Goal: Find specific page/section: Find specific page/section

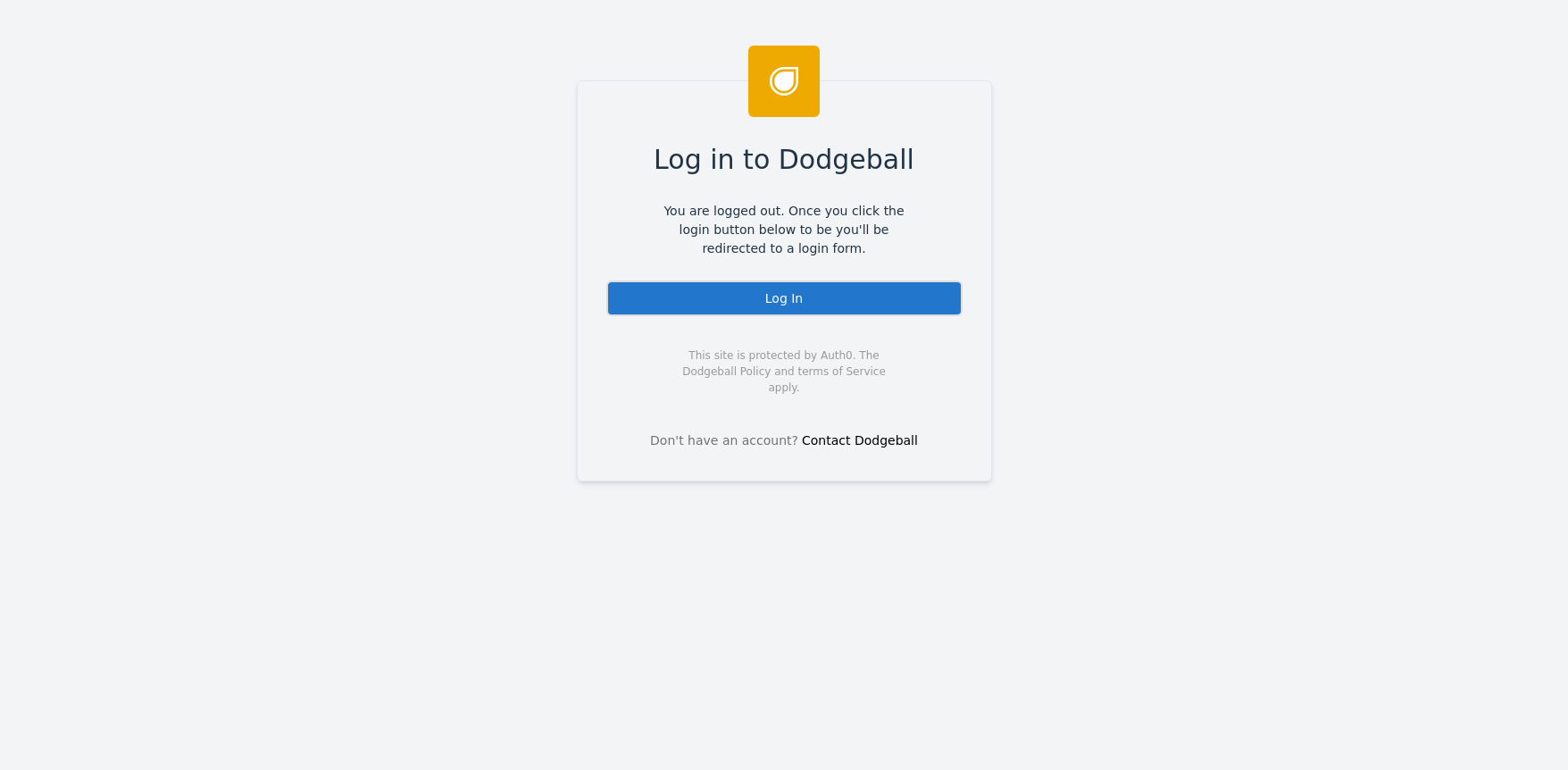
click at [880, 288] on div "Log In" at bounding box center [784, 299] width 356 height 35
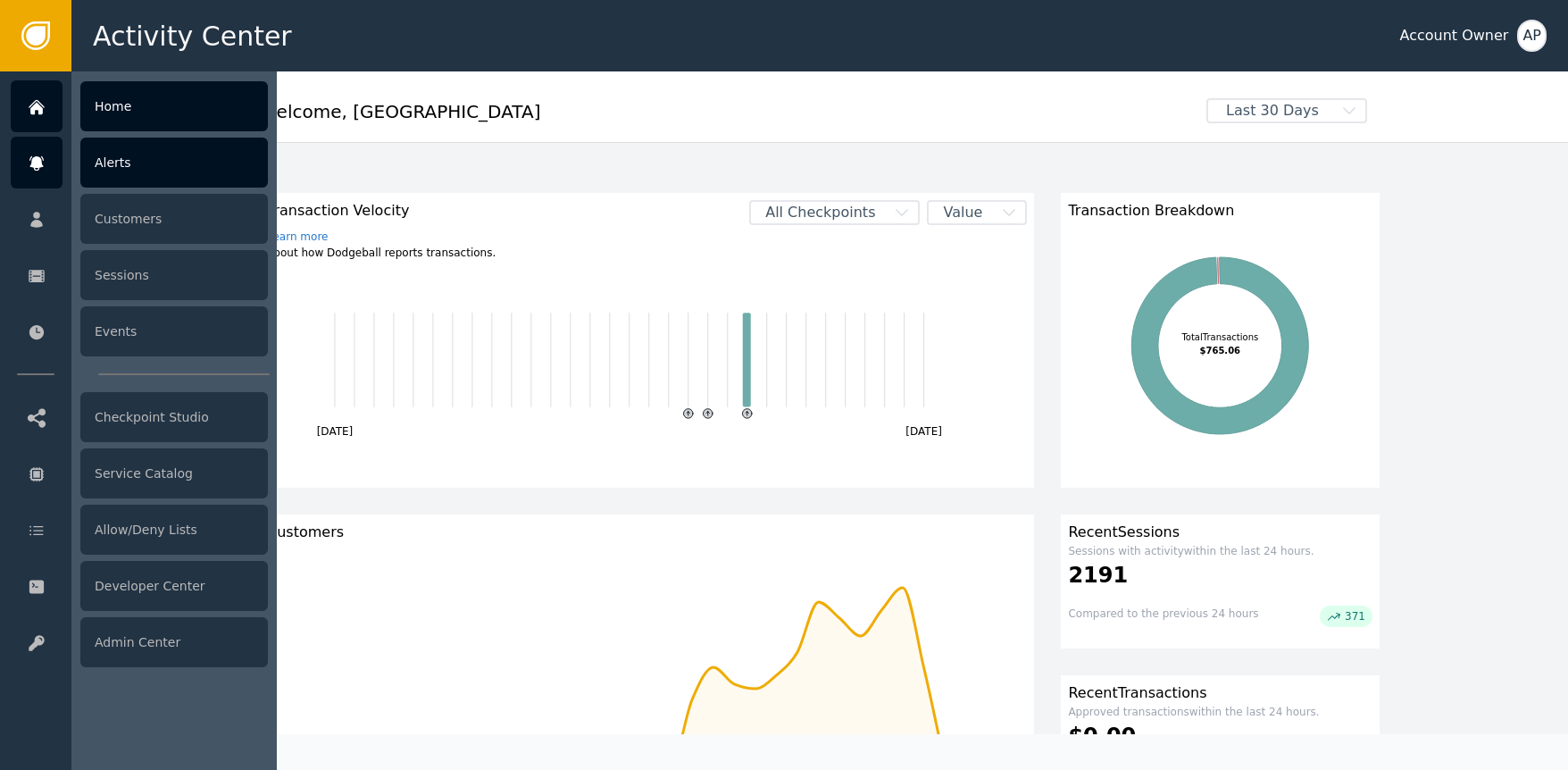
click at [191, 178] on div "Alerts" at bounding box center [174, 162] width 188 height 50
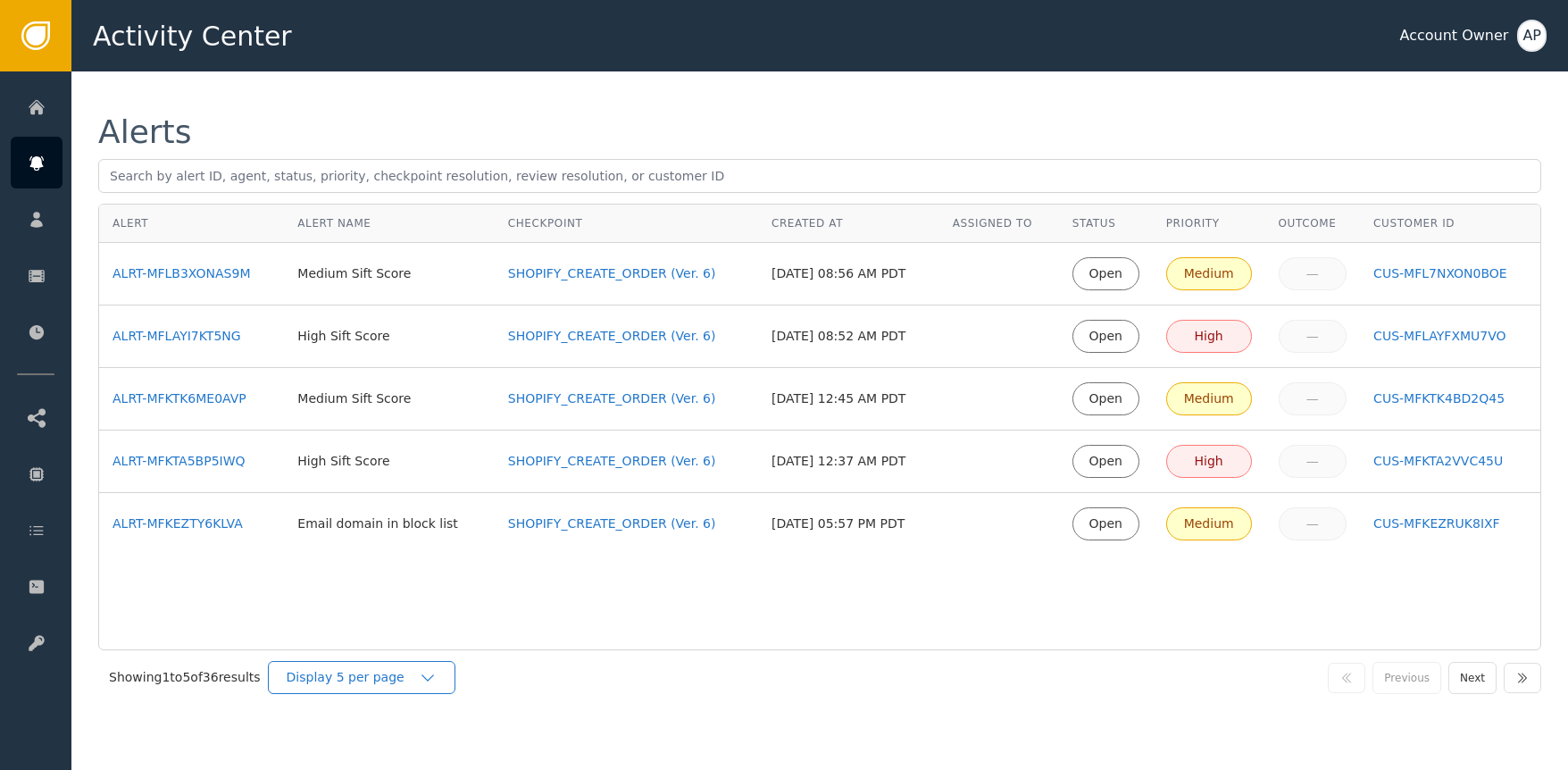
click at [394, 683] on div "Display 5 per page" at bounding box center [352, 677] width 133 height 19
click at [398, 744] on div "Display 25 per page" at bounding box center [366, 751] width 179 height 34
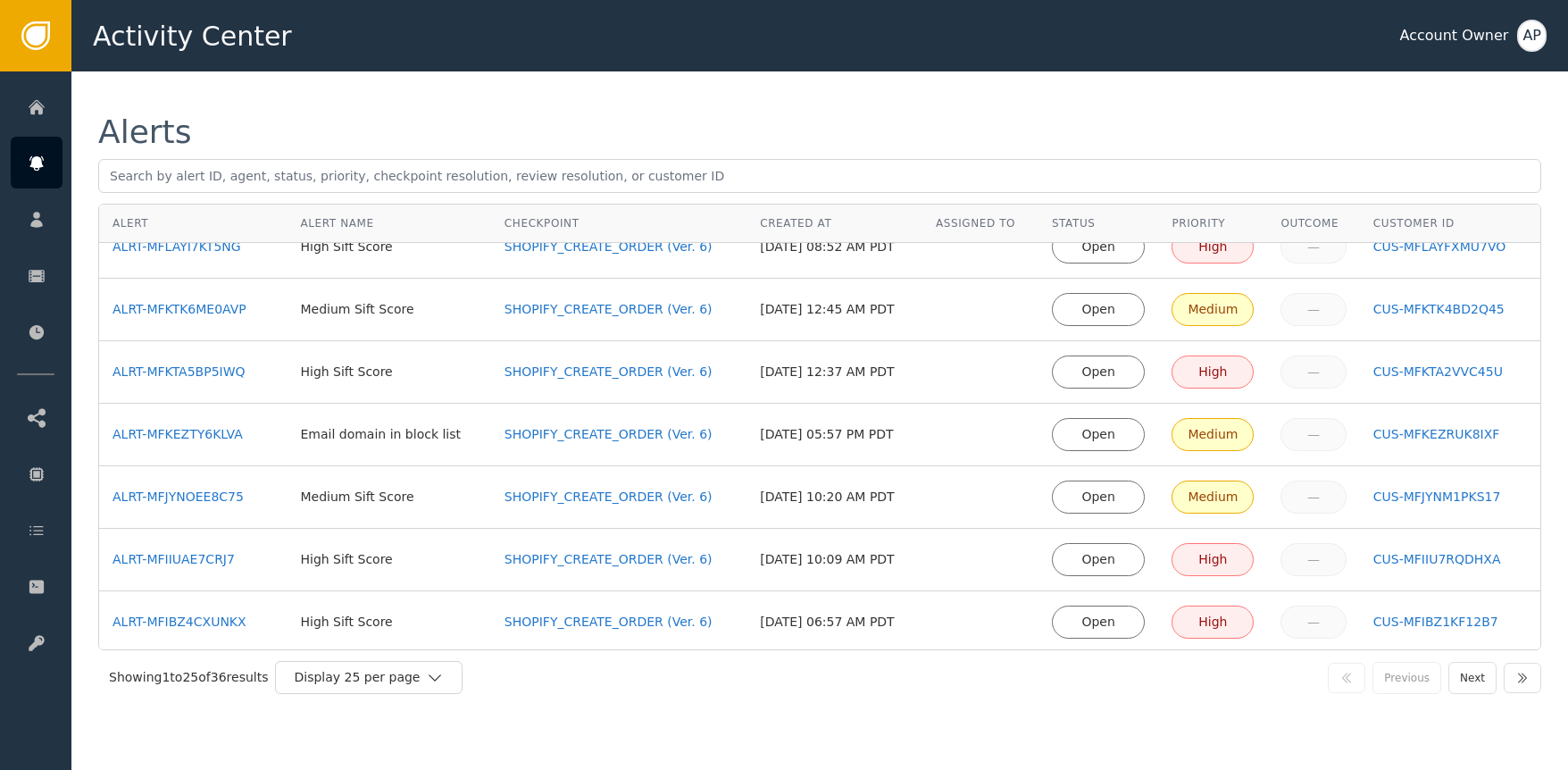
scroll to position [31, 0]
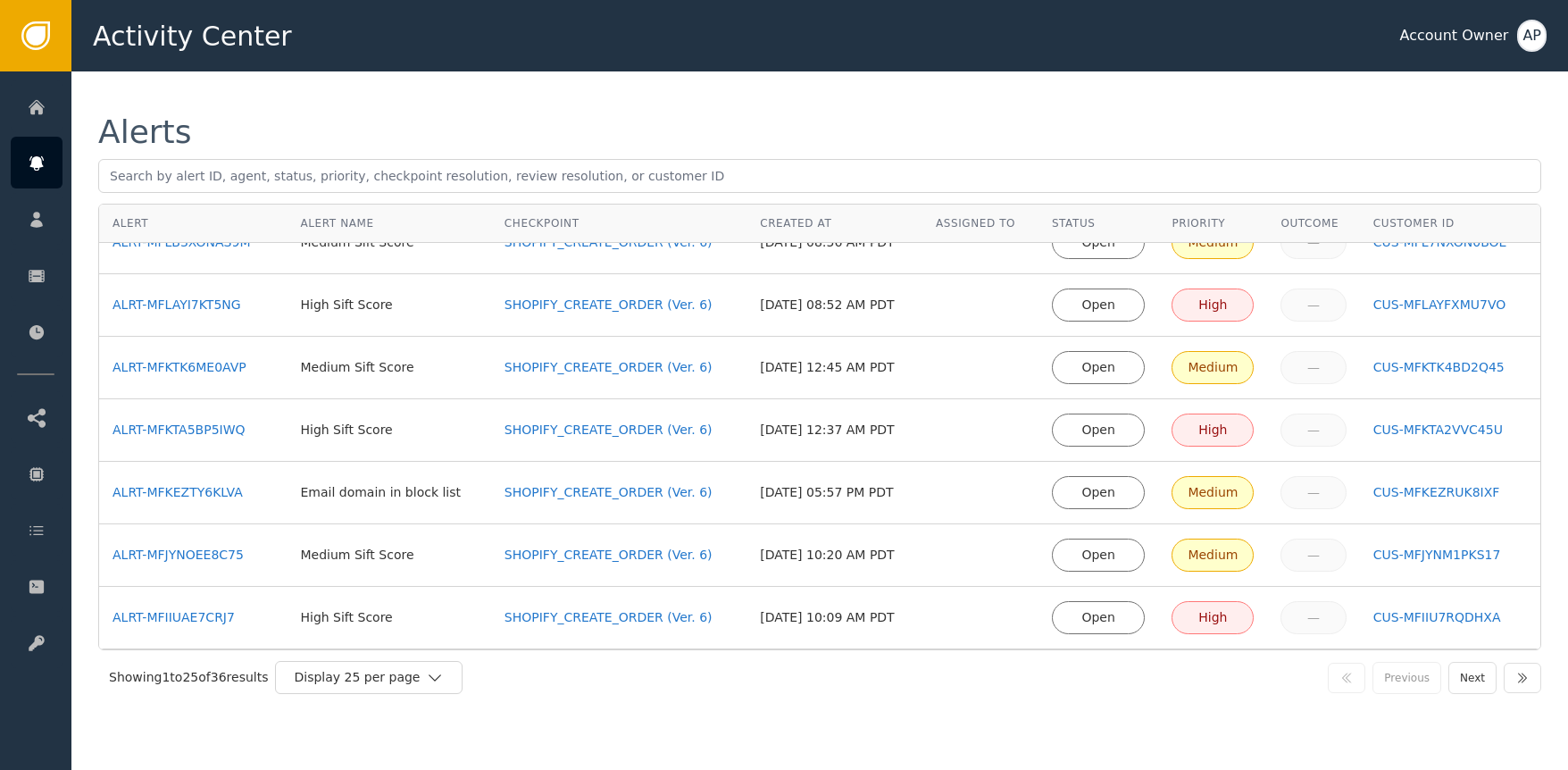
drag, startPoint x: 214, startPoint y: 309, endPoint x: 210, endPoint y: 321, distance: 12.6
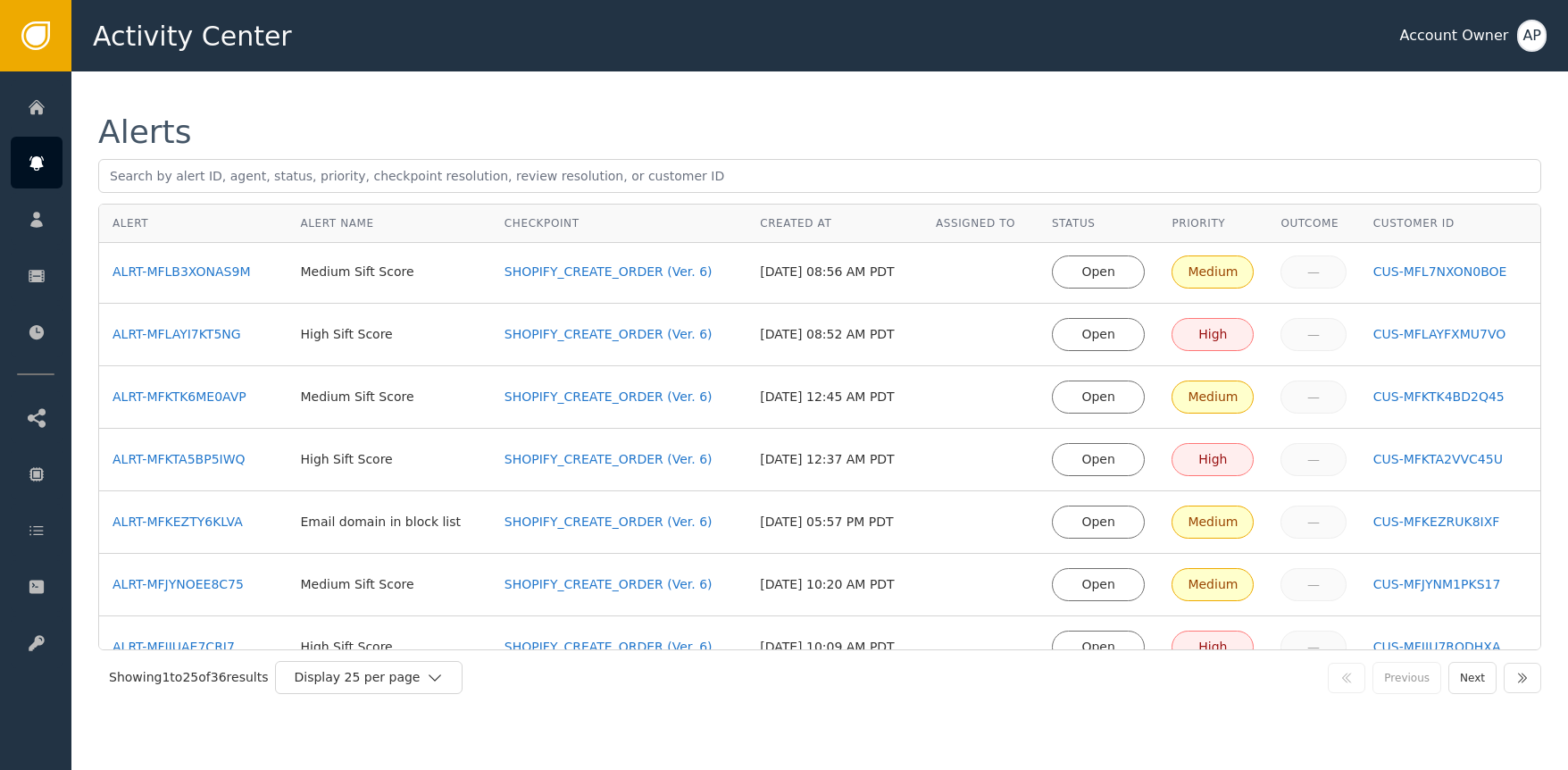
scroll to position [0, 0]
